Goal: Navigation & Orientation: Find specific page/section

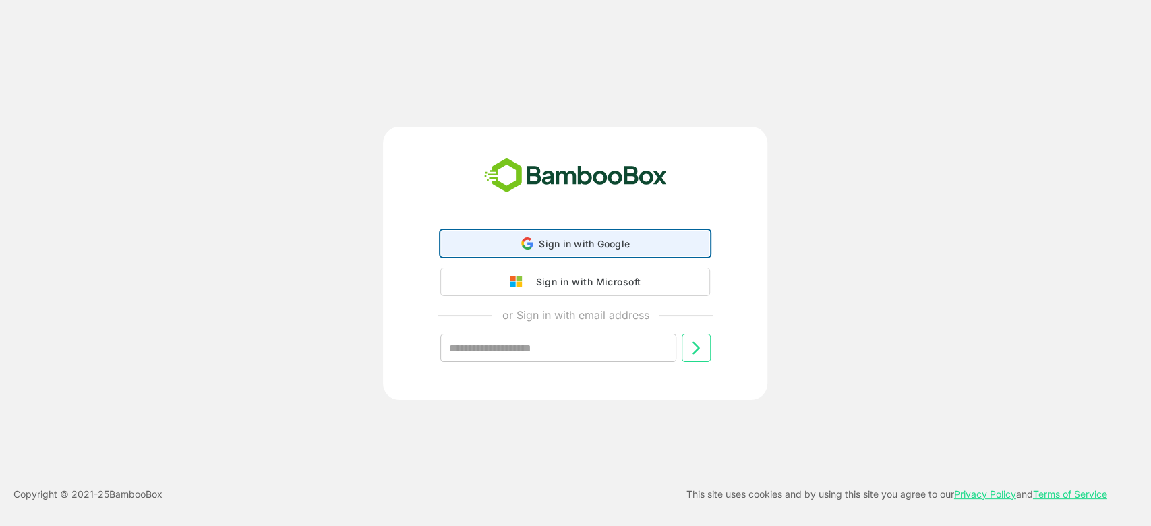
click at [594, 235] on div "Sign in with Google Sign in with Google. Opens in new tab" at bounding box center [575, 244] width 252 height 26
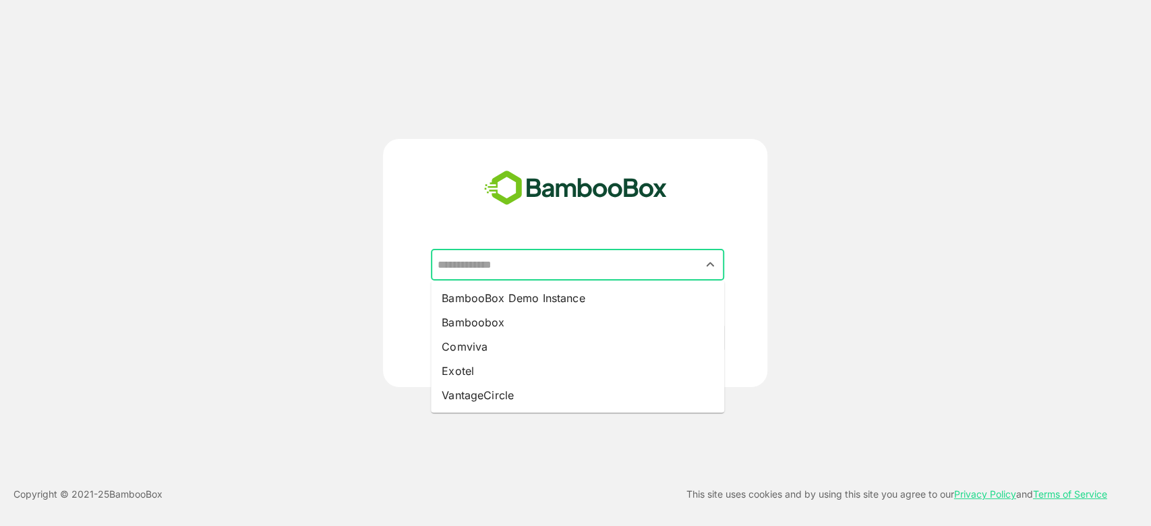
click at [534, 272] on input "text" at bounding box center [577, 265] width 288 height 26
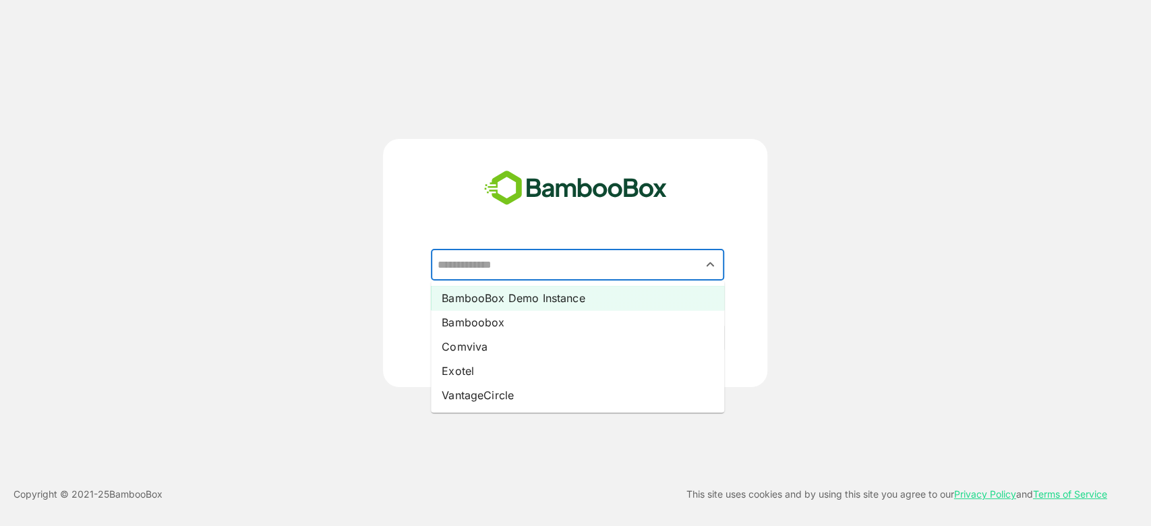
click at [539, 302] on li "BambooBox Demo Instance" at bounding box center [577, 298] width 293 height 24
type input "**********"
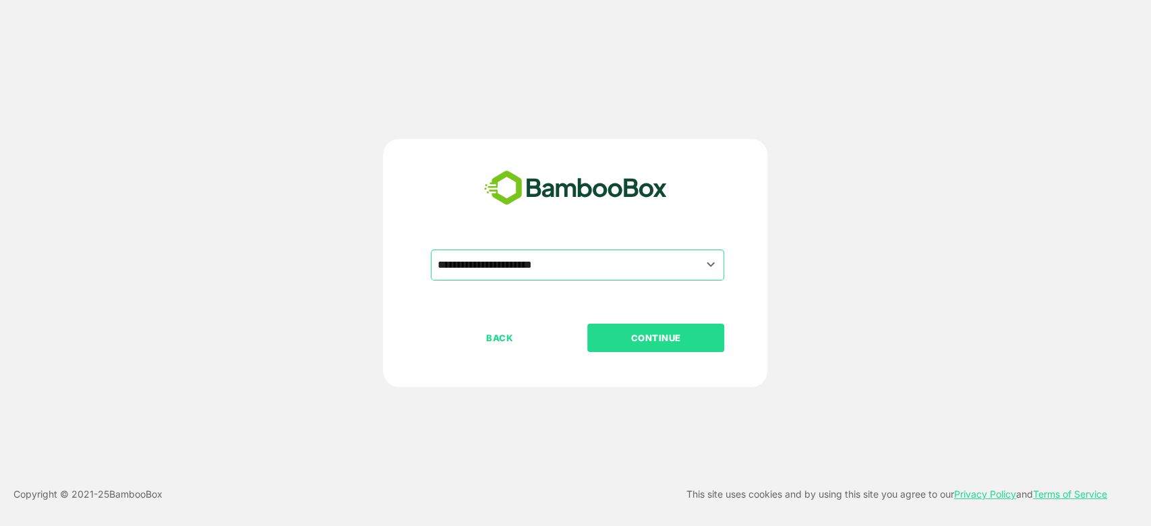
click at [642, 328] on button "CONTINUE" at bounding box center [655, 338] width 137 height 28
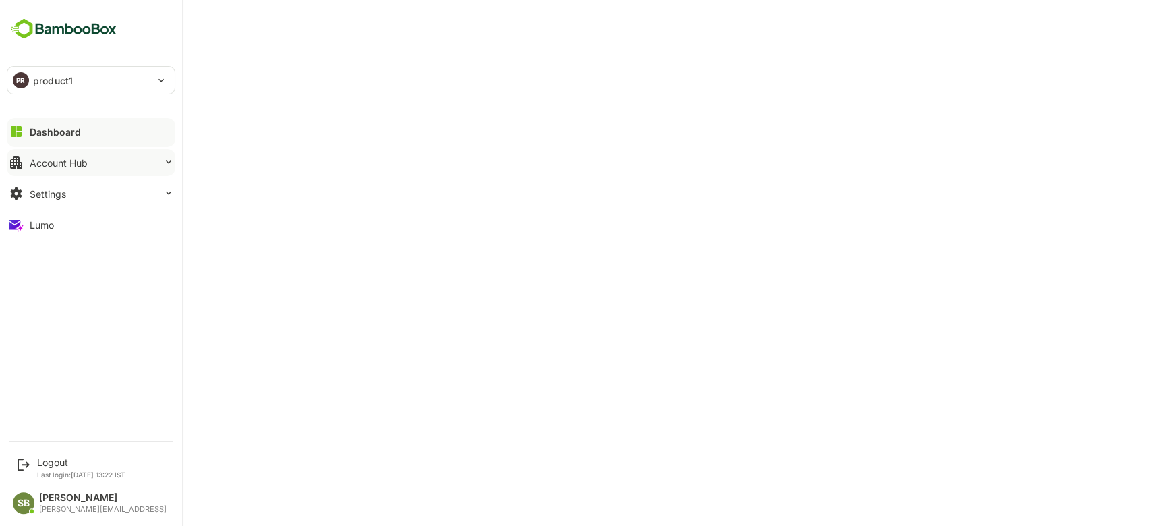
click at [102, 161] on button "Account Hub" at bounding box center [91, 162] width 169 height 27
click at [71, 137] on div "Dashboard" at bounding box center [55, 131] width 51 height 11
click at [93, 474] on p "Last login: --- -- --:-- IST" at bounding box center [78, 474] width 83 height 8
click at [24, 463] on icon at bounding box center [24, 464] width 16 height 16
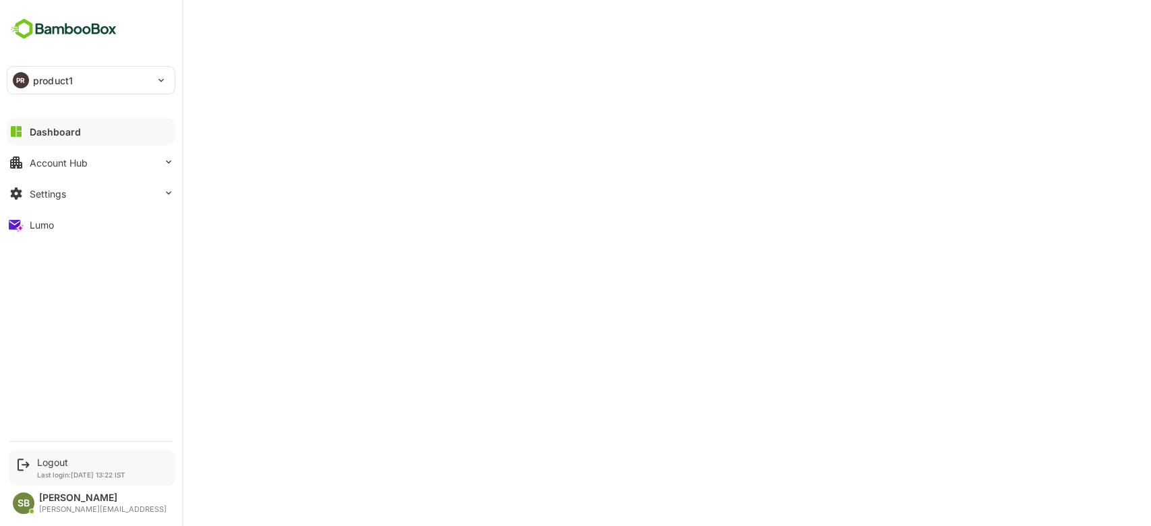
click at [49, 468] on div "Logout Last login: Oct 13 13:22 IST" at bounding box center [81, 467] width 88 height 22
click at [49, 462] on div "Logout" at bounding box center [81, 461] width 88 height 11
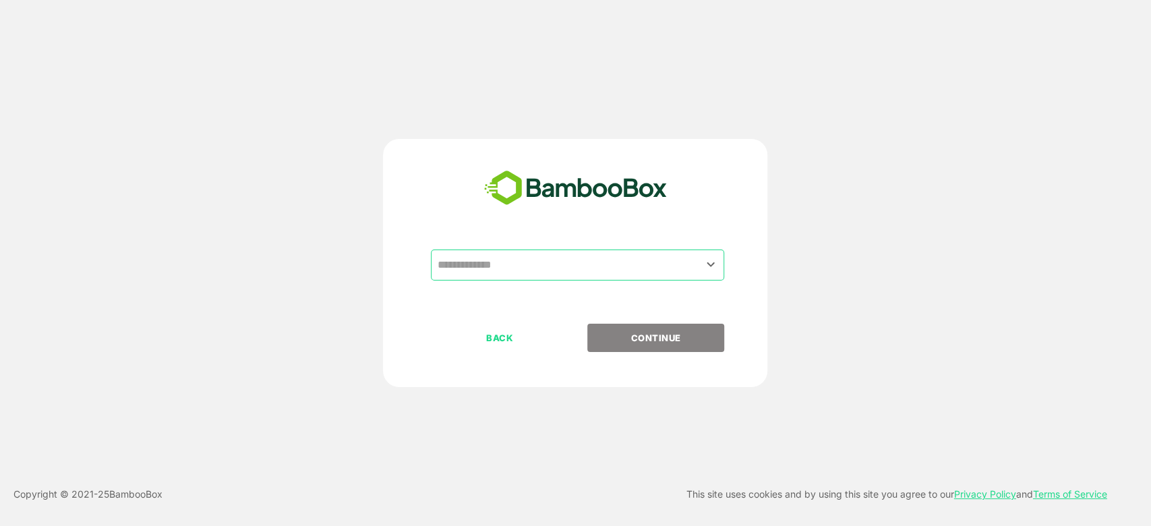
click at [588, 267] on input "text" at bounding box center [577, 265] width 288 height 26
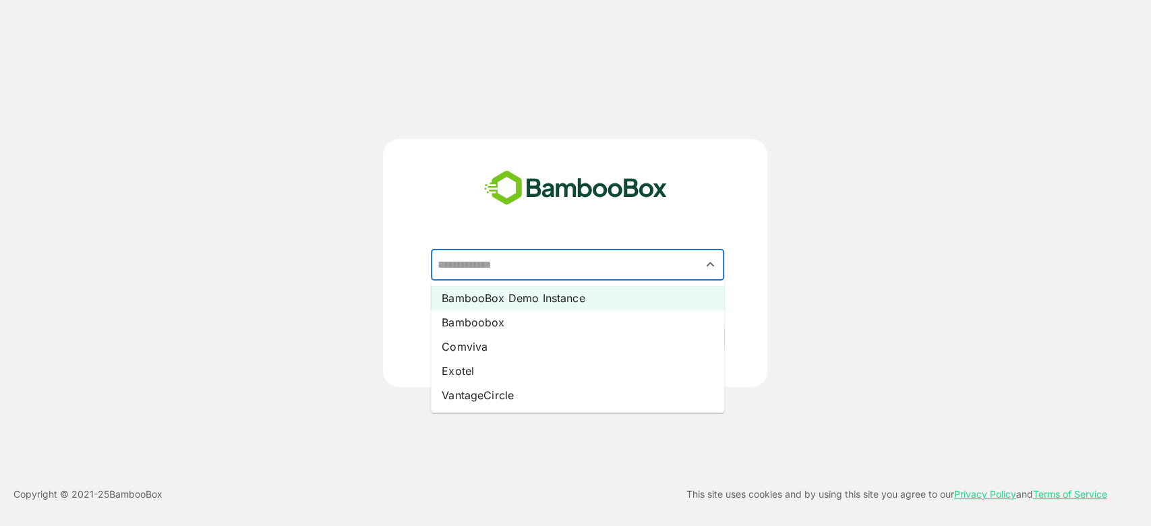
click at [520, 298] on li "BambooBox Demo Instance" at bounding box center [577, 298] width 293 height 24
type input "**********"
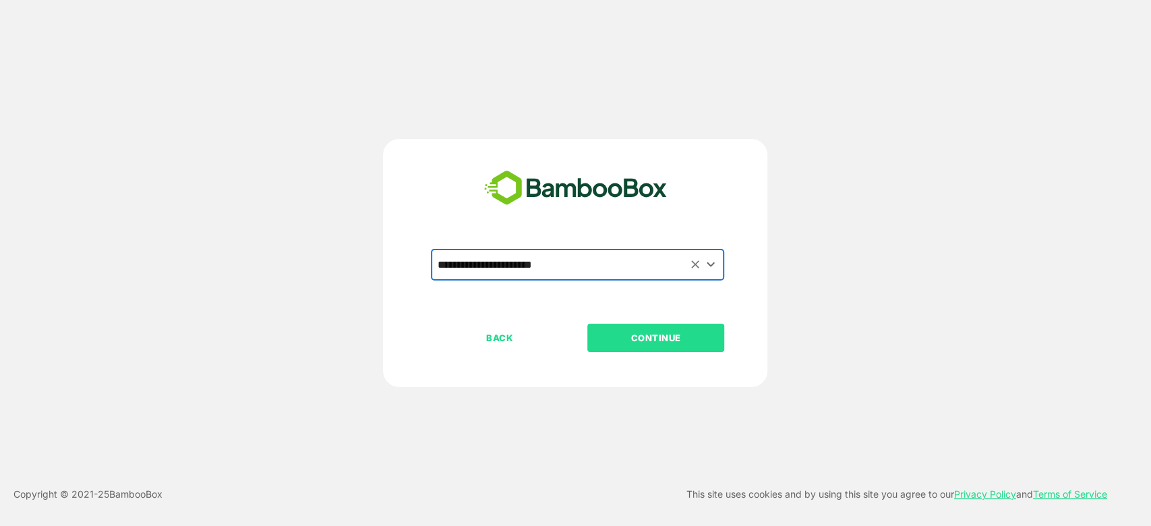
click at [669, 341] on p "CONTINUE" at bounding box center [655, 337] width 135 height 15
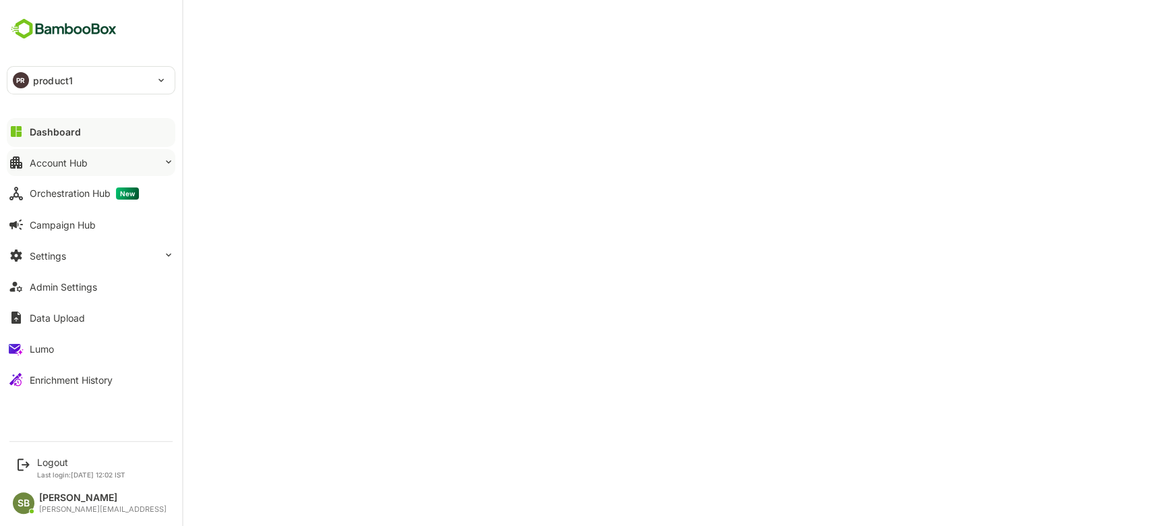
click at [98, 170] on button "Account Hub" at bounding box center [91, 162] width 169 height 27
click at [100, 262] on button "Settings" at bounding box center [91, 255] width 169 height 27
click at [98, 145] on div at bounding box center [91, 143] width 169 height 8
click at [107, 157] on button "Account Hub" at bounding box center [91, 162] width 169 height 27
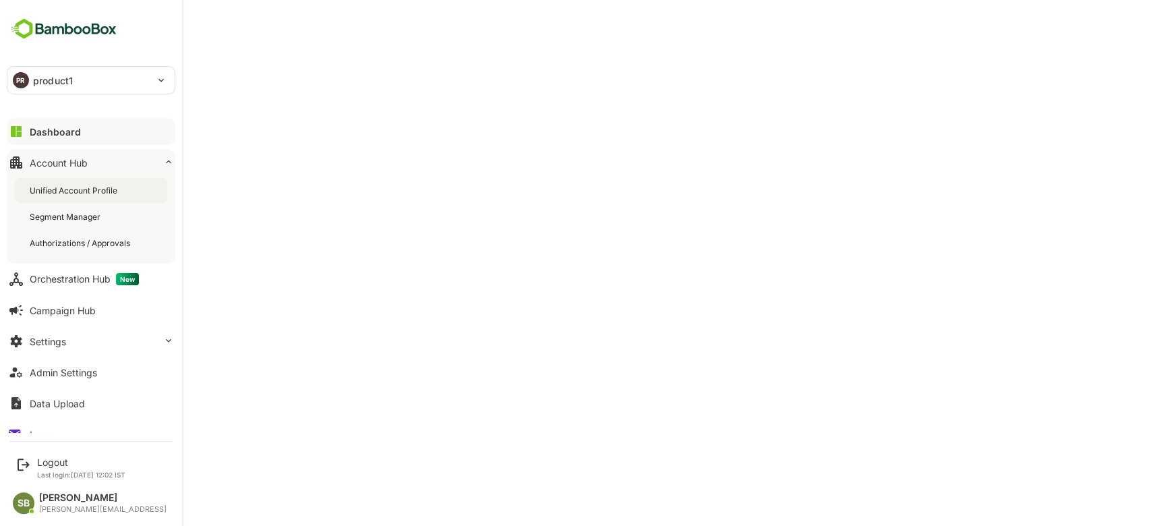
click at [109, 187] on div "Unified Account Profile" at bounding box center [75, 190] width 90 height 11
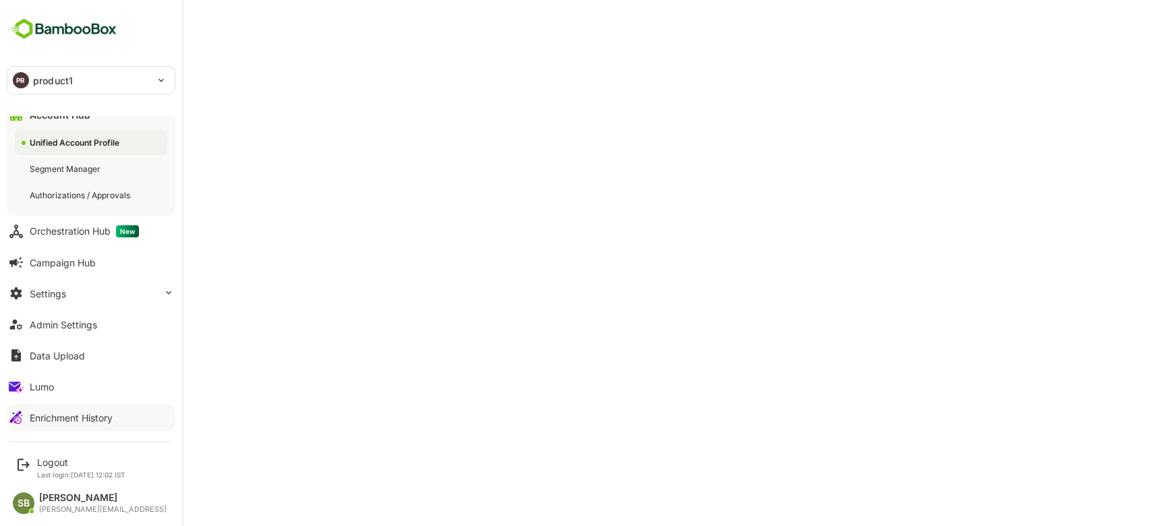
click at [107, 417] on div "Enrichment History" at bounding box center [71, 417] width 83 height 11
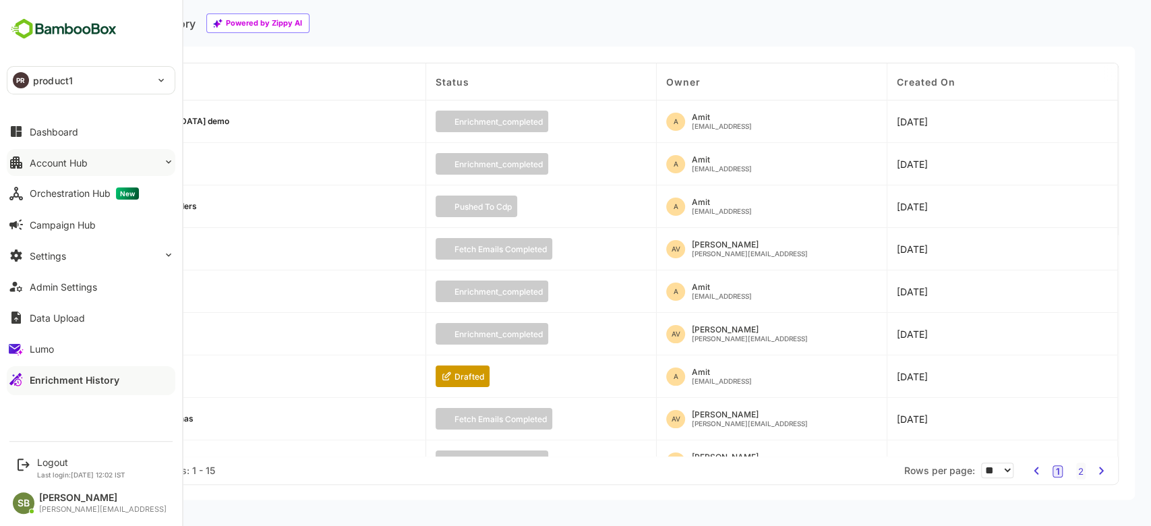
click at [114, 158] on button "Account Hub" at bounding box center [91, 162] width 169 height 27
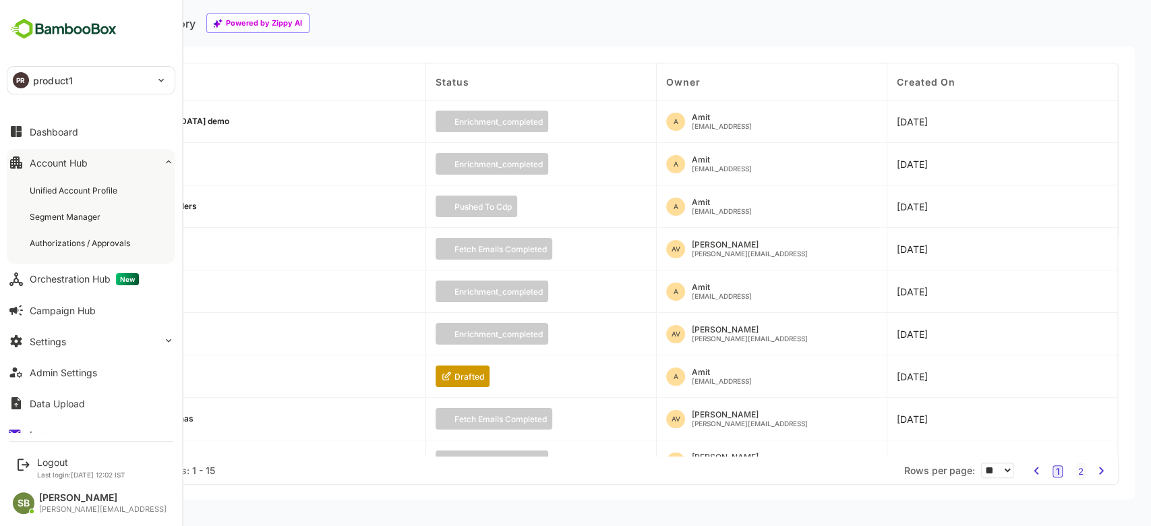
scroll to position [48, 0]
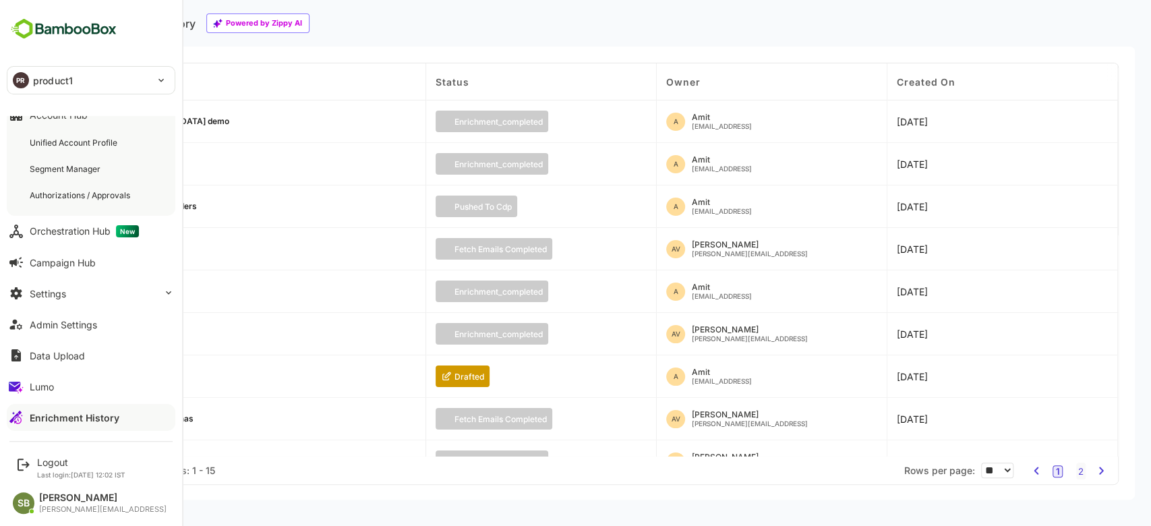
click at [67, 326] on div "Admin Settings" at bounding box center [63, 324] width 67 height 11
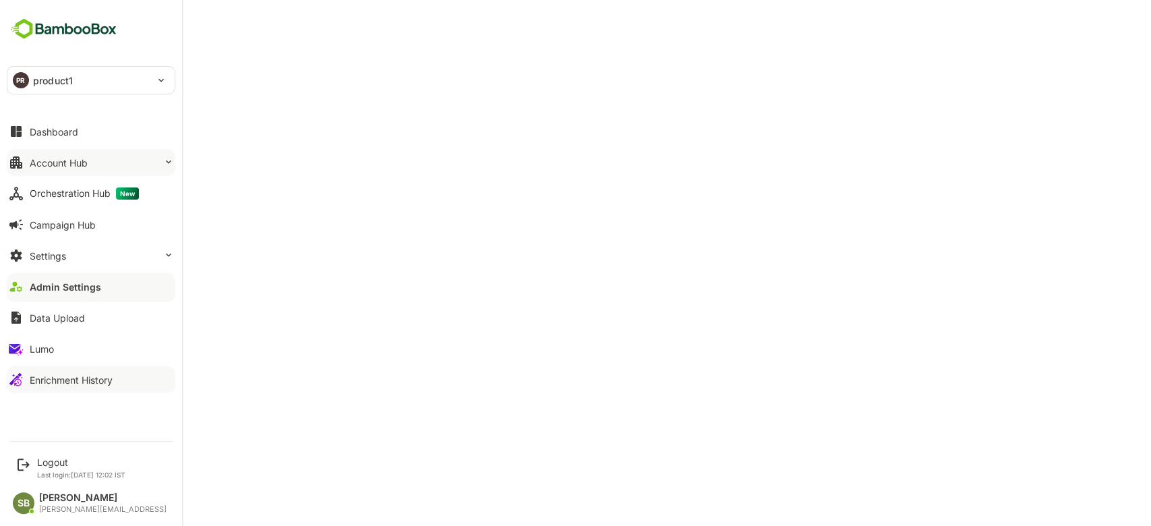
click at [65, 161] on div "Account Hub" at bounding box center [59, 162] width 58 height 11
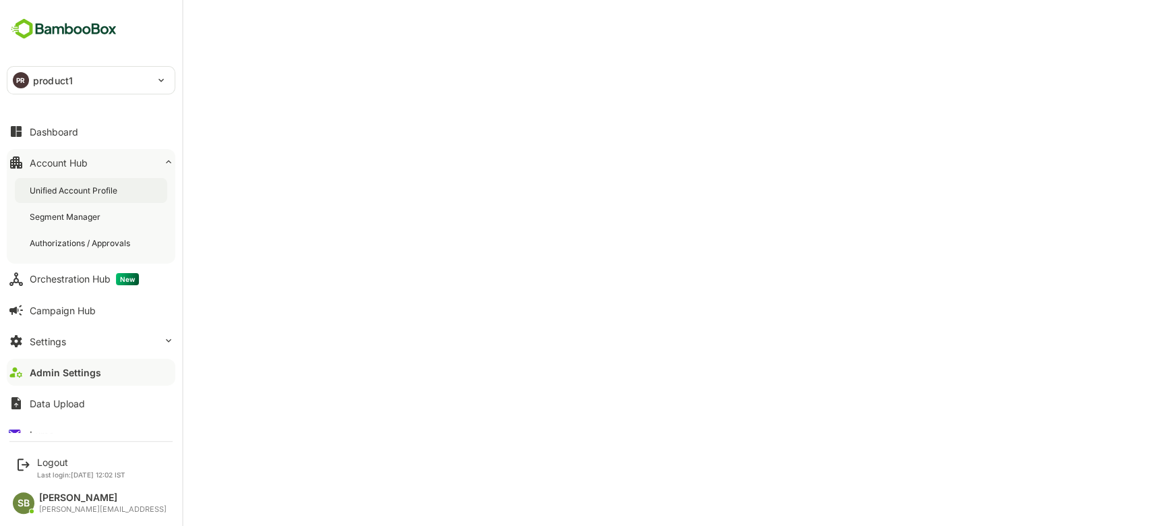
click at [100, 193] on div "Unified Account Profile" at bounding box center [75, 190] width 90 height 11
click at [61, 183] on div "Unified Account Profile" at bounding box center [91, 190] width 152 height 25
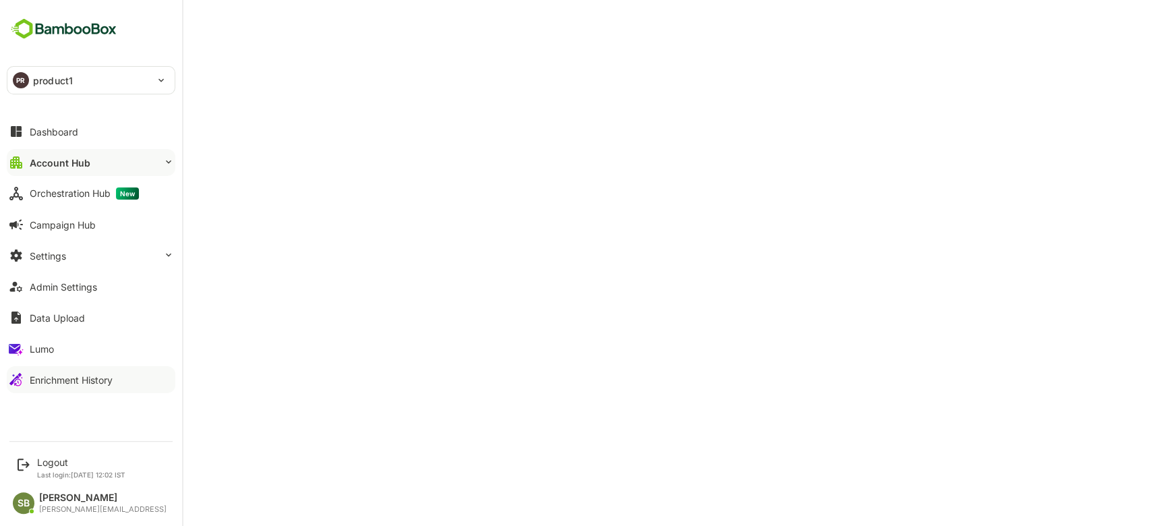
click at [59, 382] on div "Enrichment History" at bounding box center [71, 379] width 83 height 11
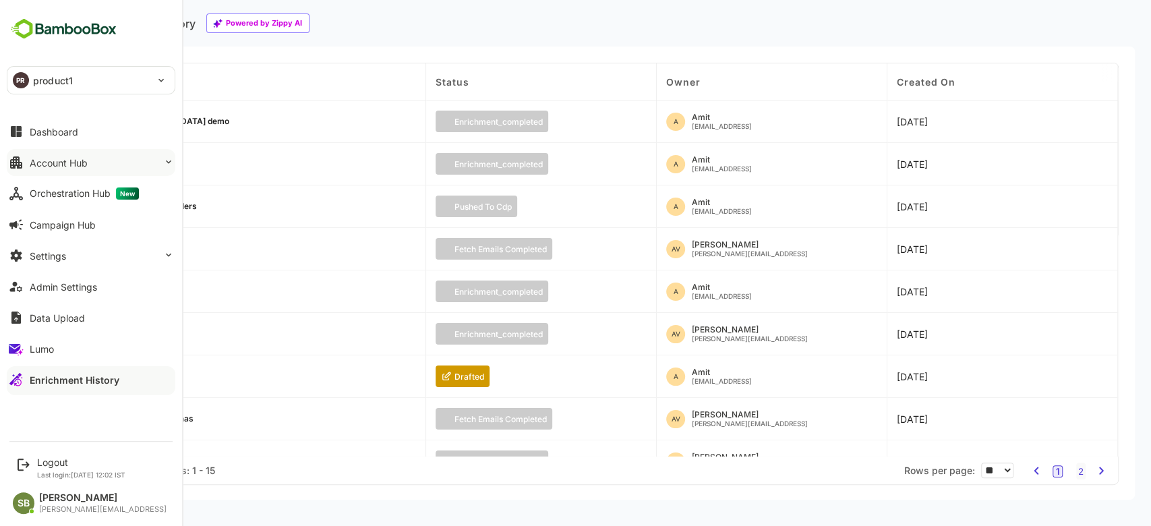
click at [74, 163] on div "Account Hub" at bounding box center [59, 162] width 58 height 11
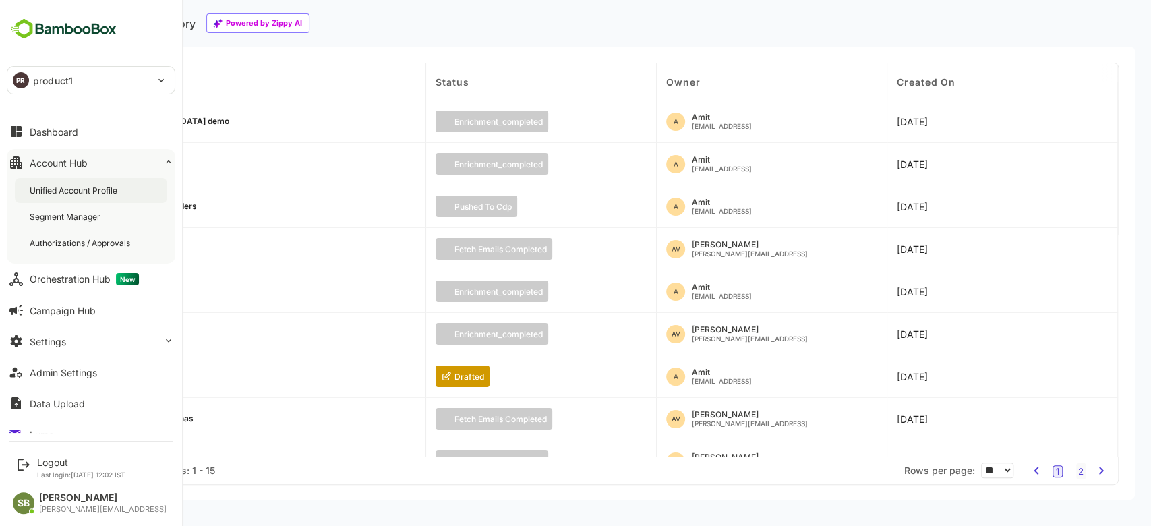
click at [96, 191] on div "Unified Account Profile" at bounding box center [75, 190] width 90 height 11
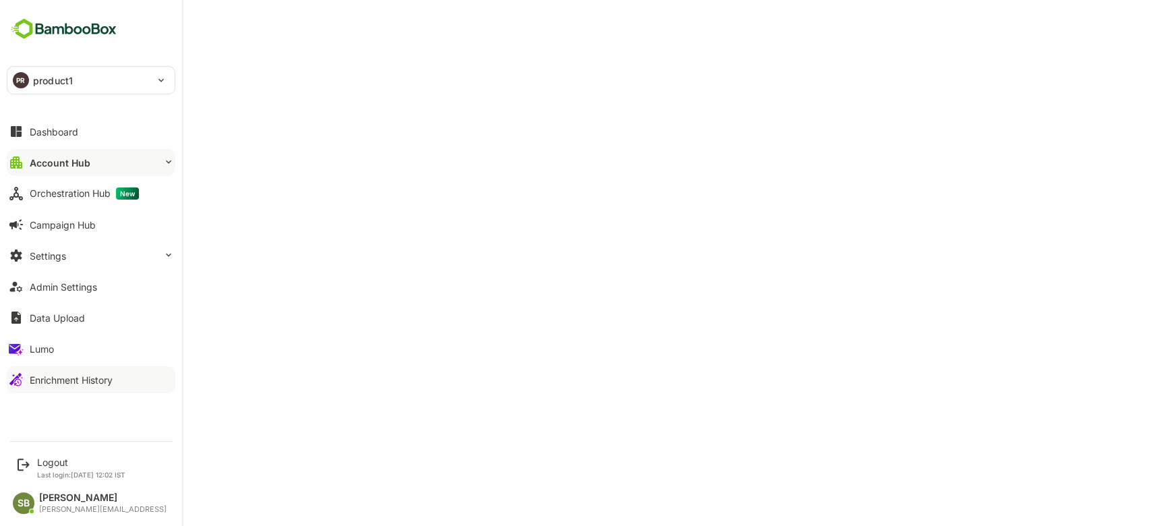
click at [51, 371] on button "Enrichment History" at bounding box center [91, 379] width 169 height 27
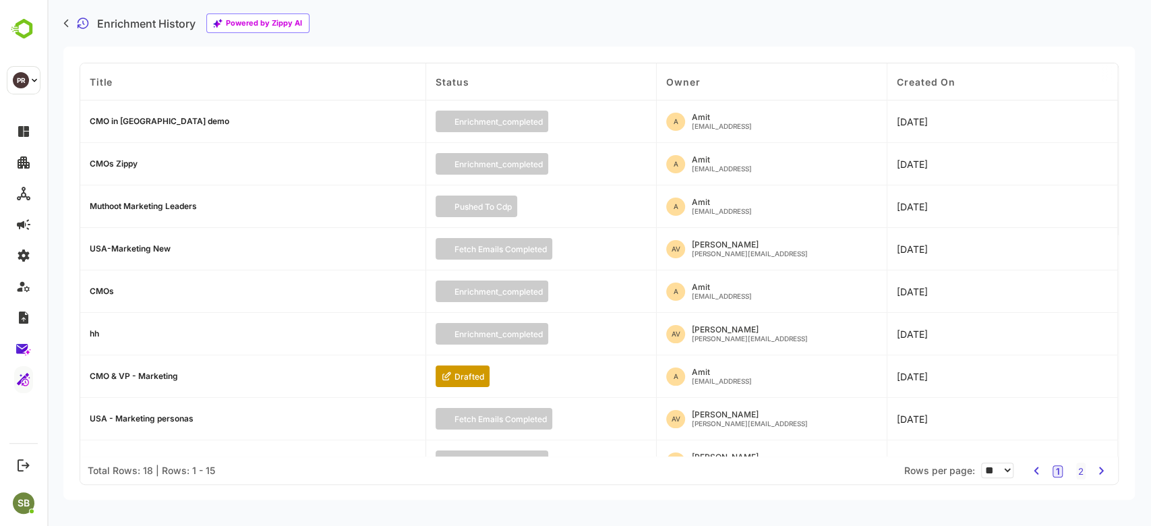
click at [148, 119] on div "CMO in [GEOGRAPHIC_DATA] demo" at bounding box center [160, 121] width 140 height 8
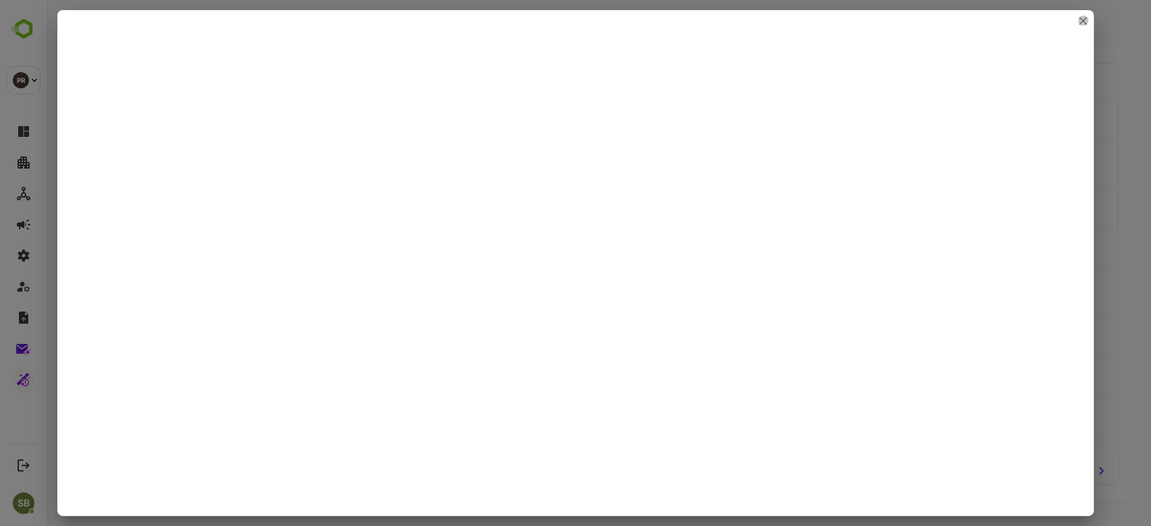
click at [651, 21] on icon "close" at bounding box center [1082, 21] width 8 height 8
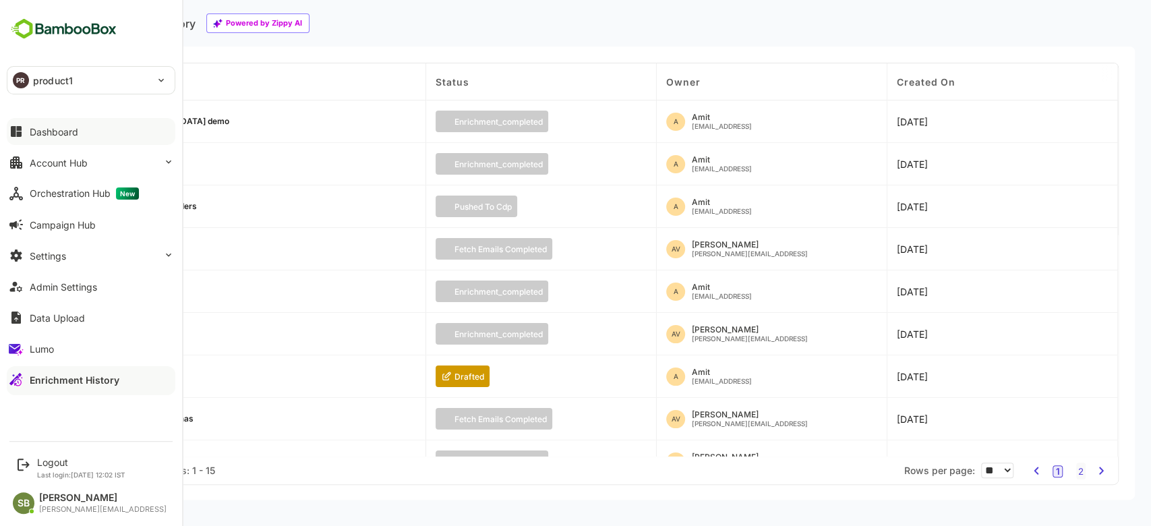
click at [57, 131] on div "Dashboard" at bounding box center [54, 131] width 49 height 11
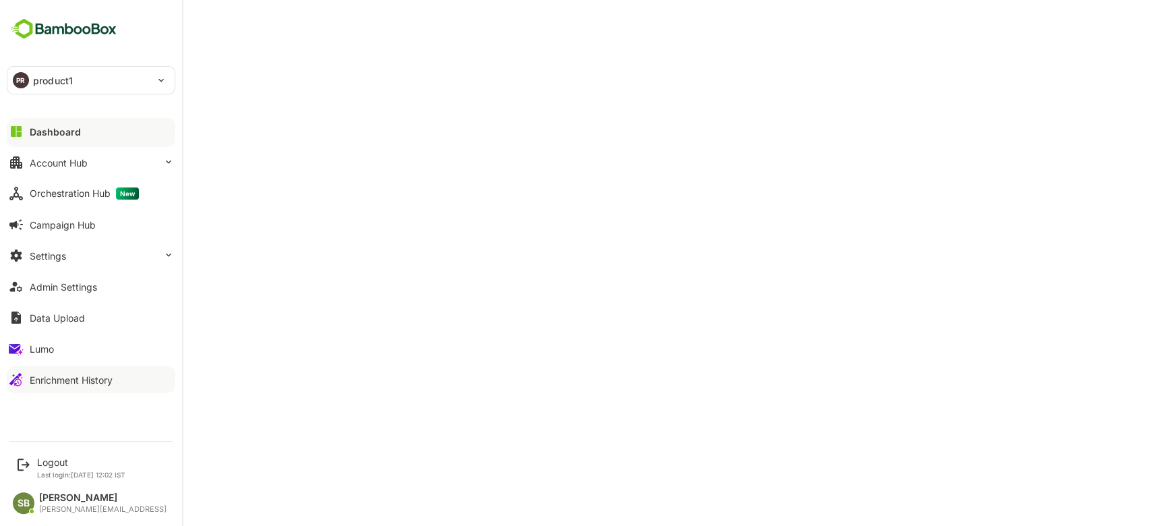
click at [55, 375] on div "Enrichment History" at bounding box center [71, 379] width 83 height 11
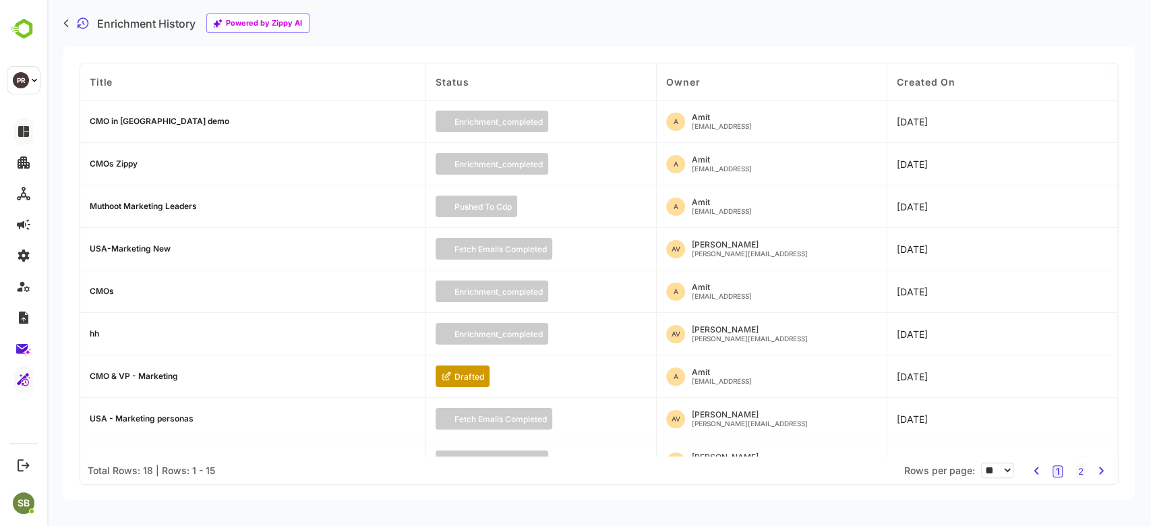
click at [181, 117] on div "CMO in [GEOGRAPHIC_DATA] demo" at bounding box center [160, 121] width 140 height 8
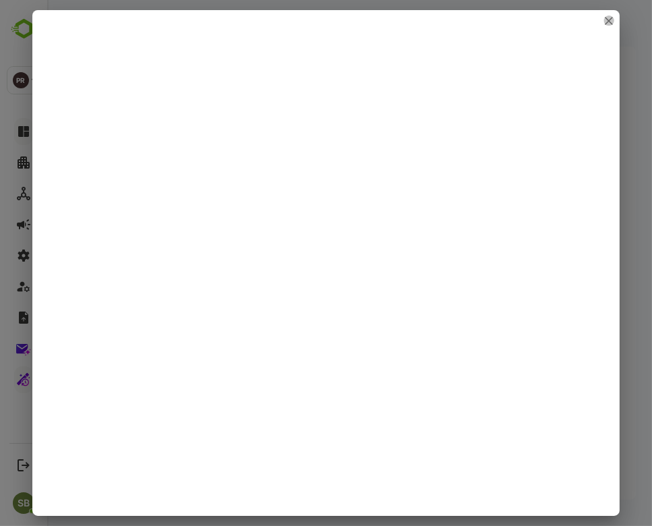
click at [611, 20] on icon "close" at bounding box center [609, 21] width 8 height 8
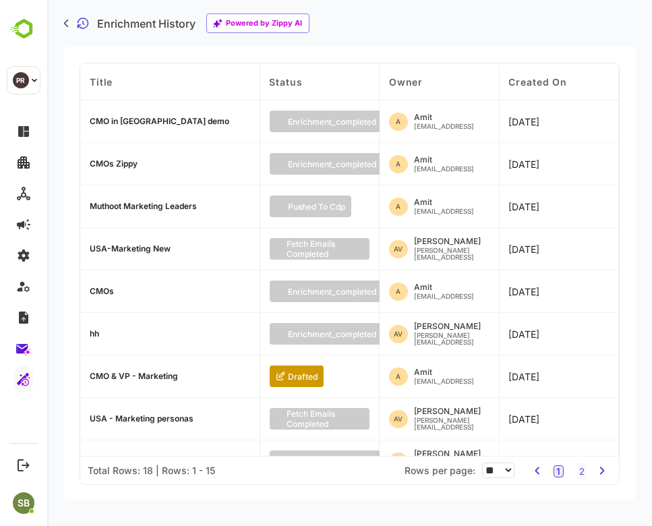
click at [111, 122] on div "CMO in [GEOGRAPHIC_DATA] demo" at bounding box center [160, 121] width 140 height 8
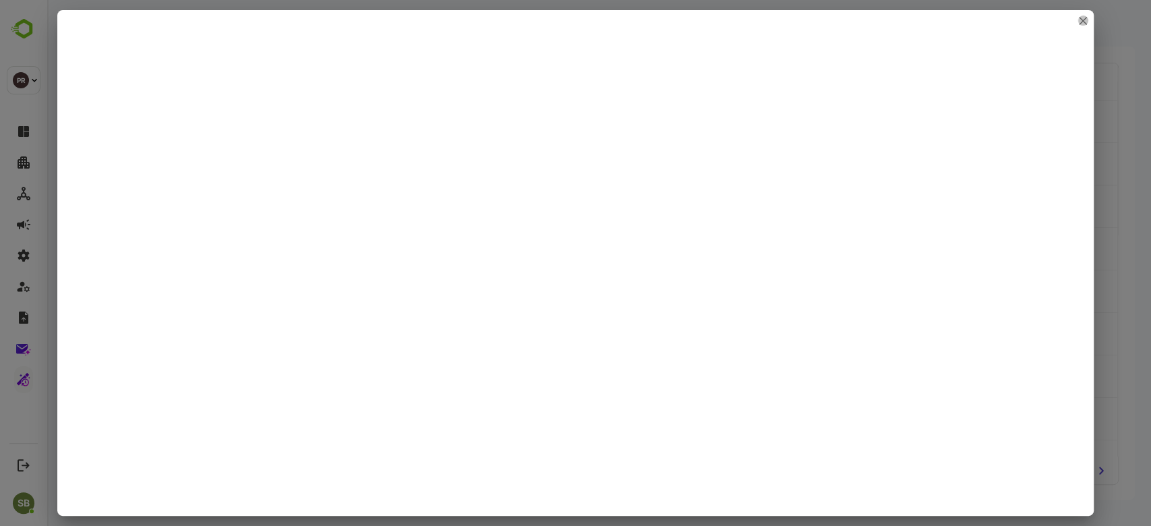
click at [651, 22] on icon "close" at bounding box center [1082, 21] width 8 height 8
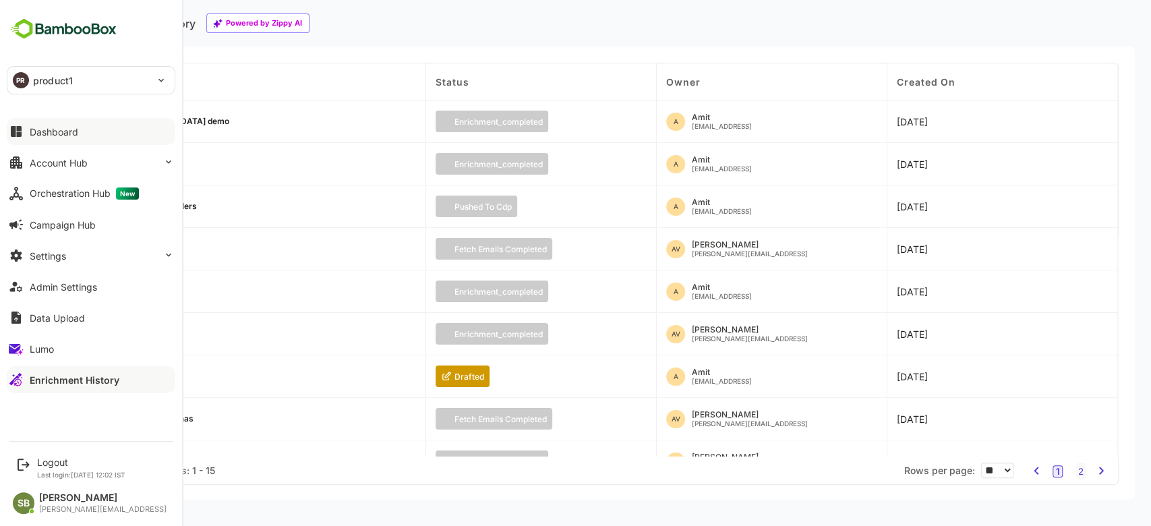
click at [49, 125] on button "Dashboard" at bounding box center [91, 131] width 169 height 27
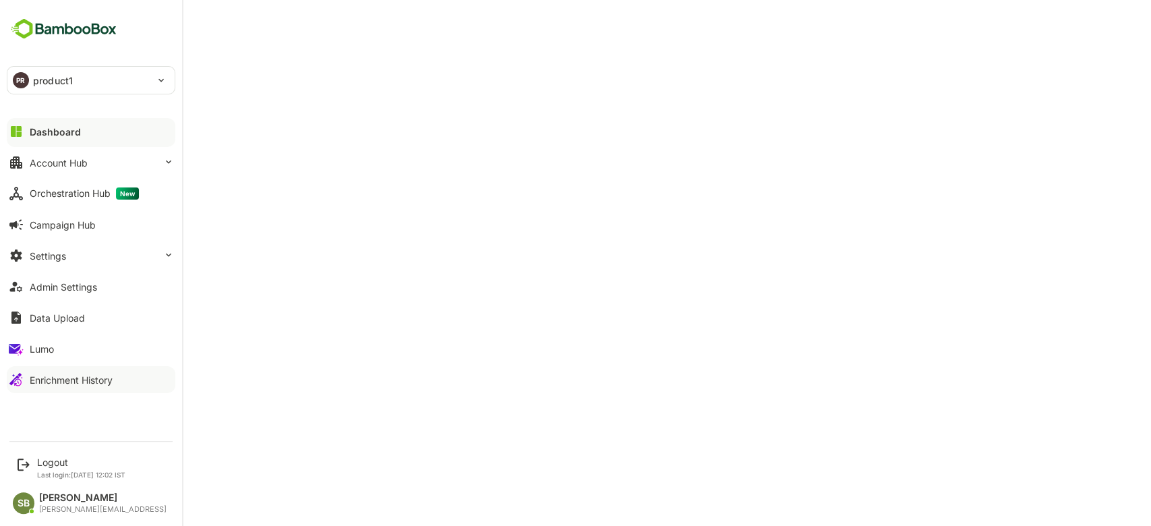
click at [43, 377] on div "Enrichment History" at bounding box center [71, 379] width 83 height 11
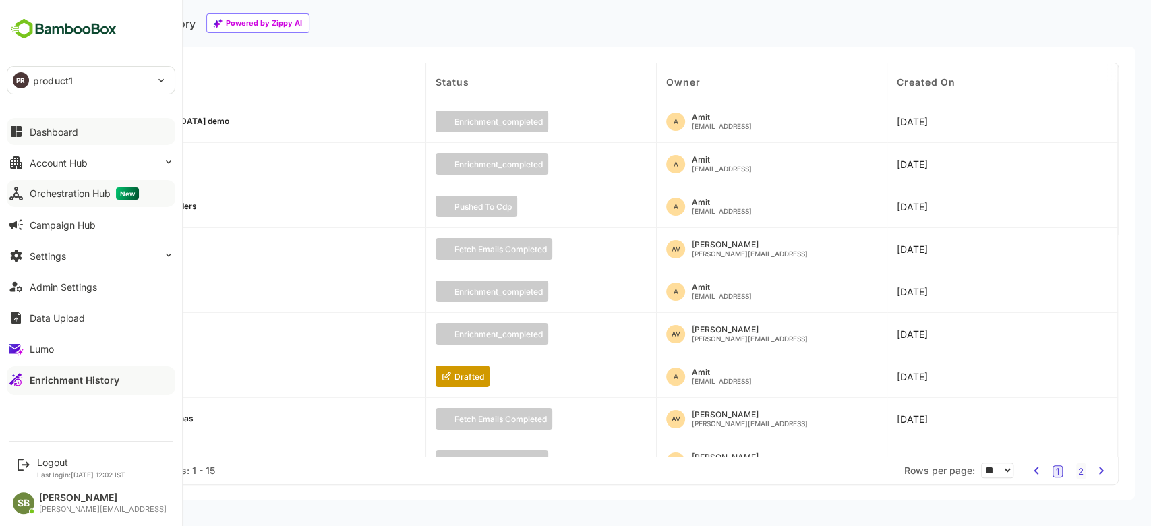
click at [96, 187] on div "Orchestration Hub New" at bounding box center [84, 193] width 109 height 12
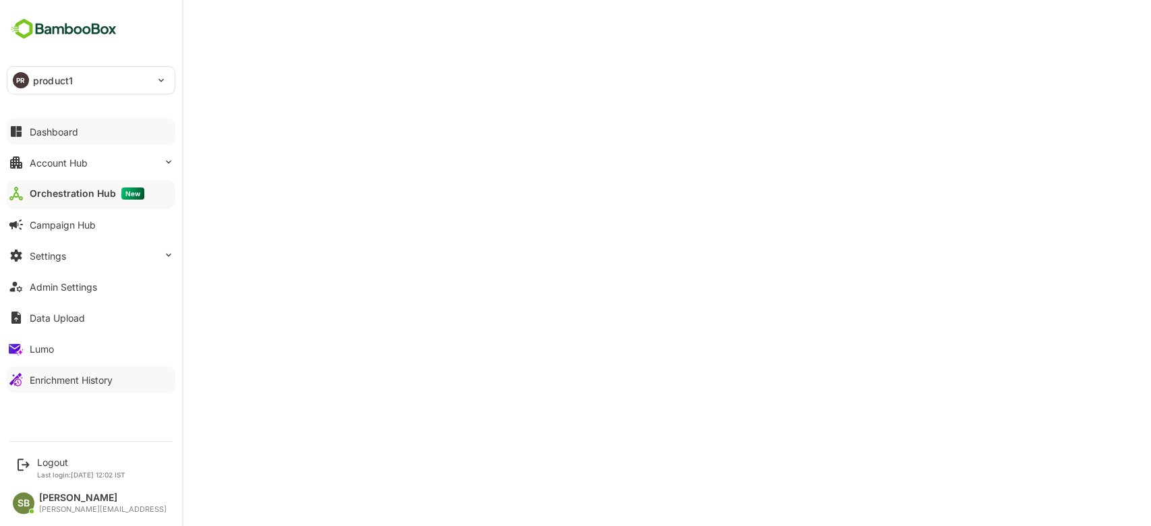
click at [80, 134] on button "Dashboard" at bounding box center [91, 131] width 169 height 27
click at [67, 164] on div "Account Hub" at bounding box center [59, 162] width 58 height 11
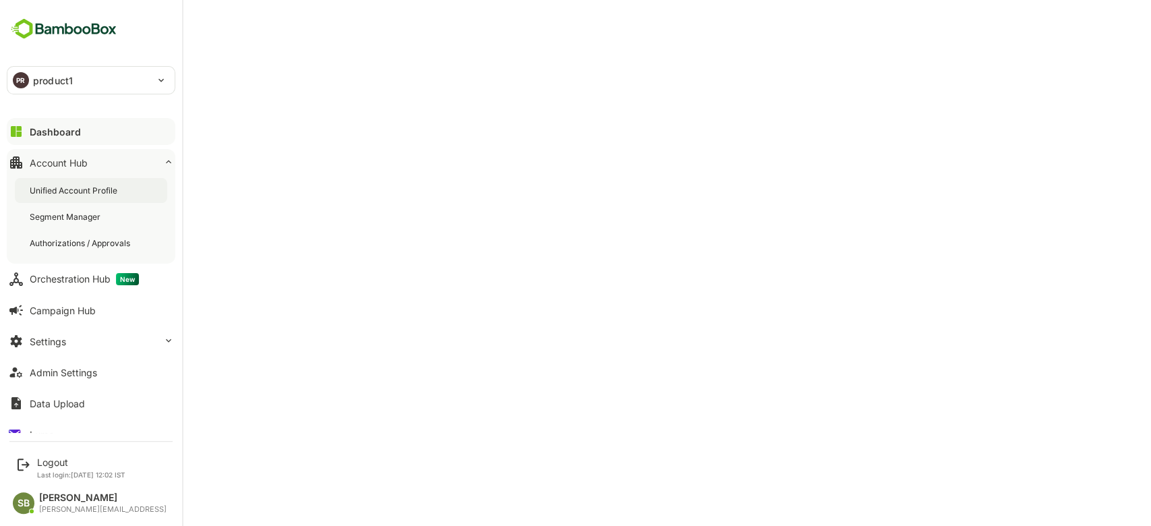
click at [76, 187] on div "Unified Account Profile" at bounding box center [75, 190] width 90 height 11
click at [82, 105] on div "PR product1 ******** Dashboard Account Hub Unified Account Profile Segment Mana…" at bounding box center [91, 216] width 182 height 433
click at [75, 117] on div "Dashboard Account Hub Unified Account Profile Segment Manager Authorizations / …" at bounding box center [91, 274] width 182 height 317
click at [73, 123] on button "Dashboard" at bounding box center [91, 131] width 169 height 27
